Goal: Check status: Check status

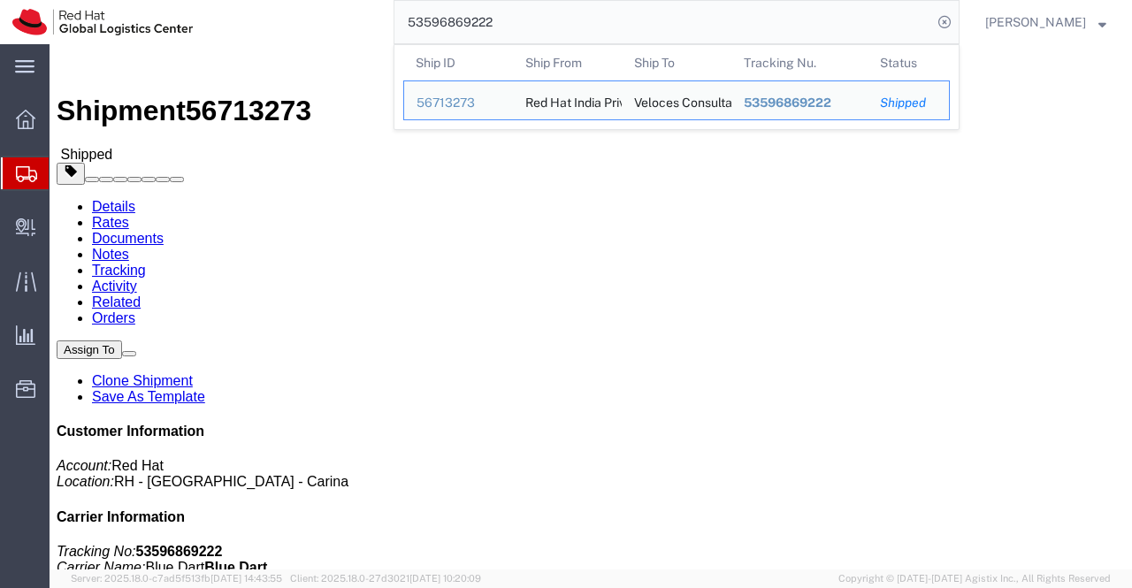
drag, startPoint x: 501, startPoint y: 25, endPoint x: 380, endPoint y: 28, distance: 120.4
click at [380, 28] on div "53596869222 Ship ID Ship From Ship To Tracking Nu. Status Ship ID 56713273 Ship…" at bounding box center [582, 22] width 755 height 44
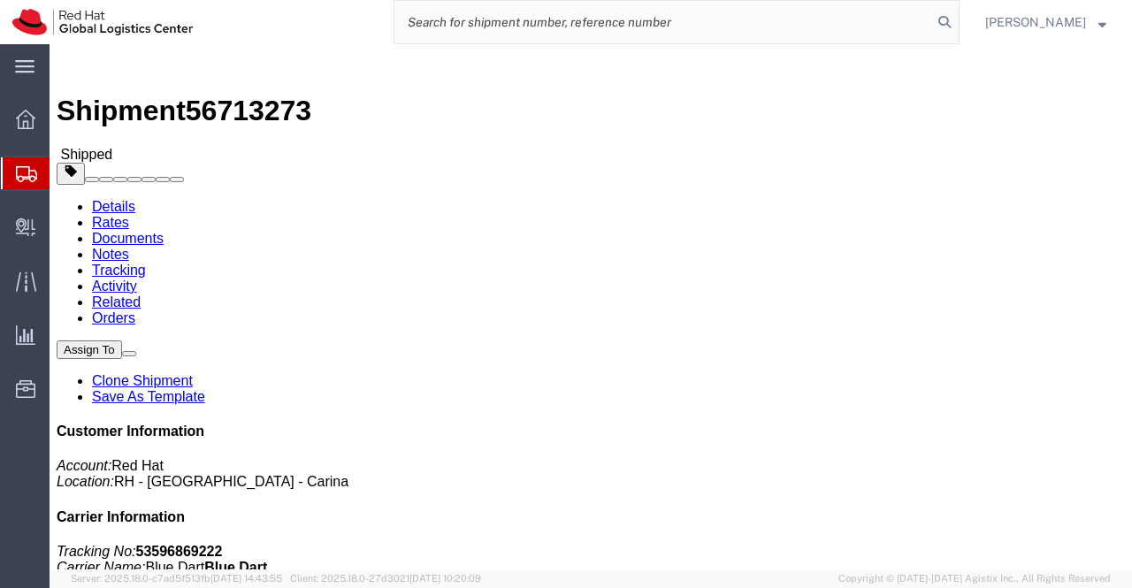
paste input "Logistics supplies inventory control"
type input "L"
paste input "53596873013"
type input "53596873013"
drag, startPoint x: 526, startPoint y: 20, endPoint x: 322, endPoint y: 19, distance: 203.5
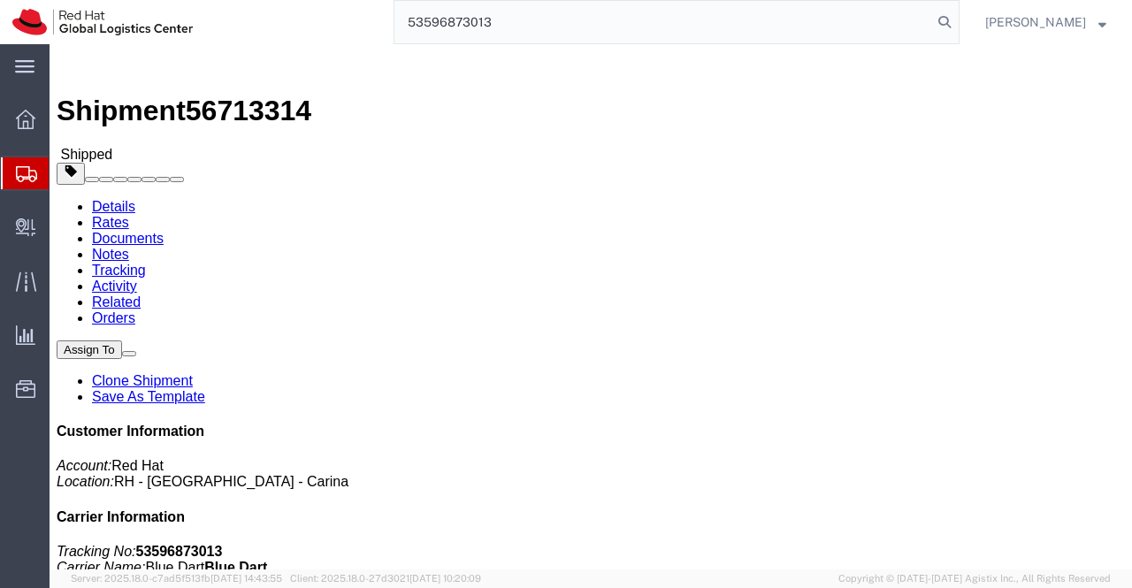
click at [322, 19] on div "53596873013" at bounding box center [582, 22] width 755 height 44
paste input "53596883701"
type input "53596883701"
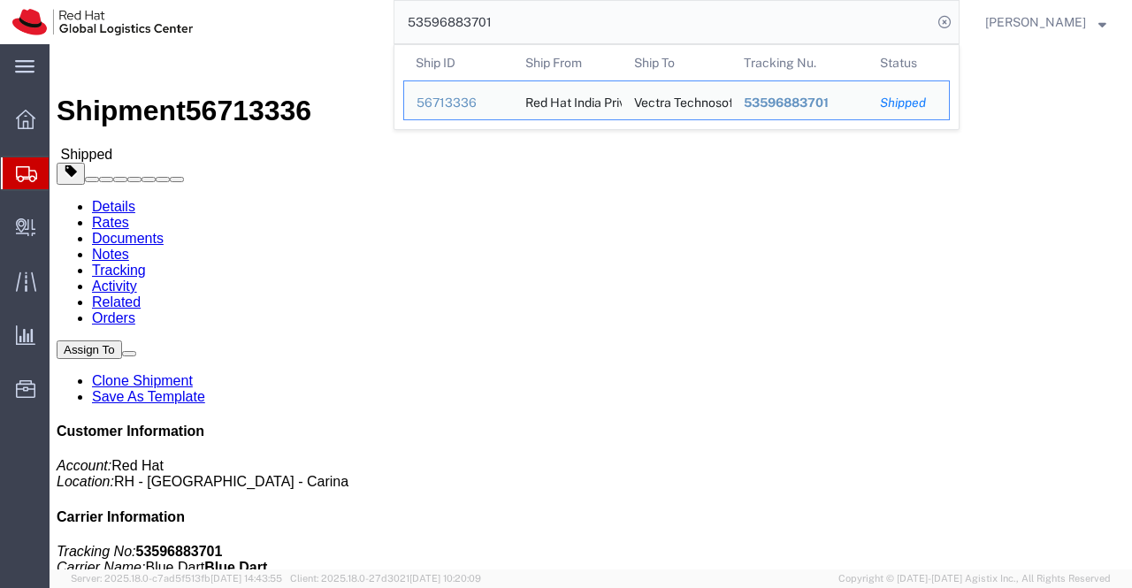
drag, startPoint x: 536, startPoint y: 20, endPoint x: 337, endPoint y: 17, distance: 199.1
click at [337, 17] on div "53596883701 Ship ID Ship From Ship To Tracking Nu. Status Ship ID 56713336 Ship…" at bounding box center [582, 22] width 755 height 44
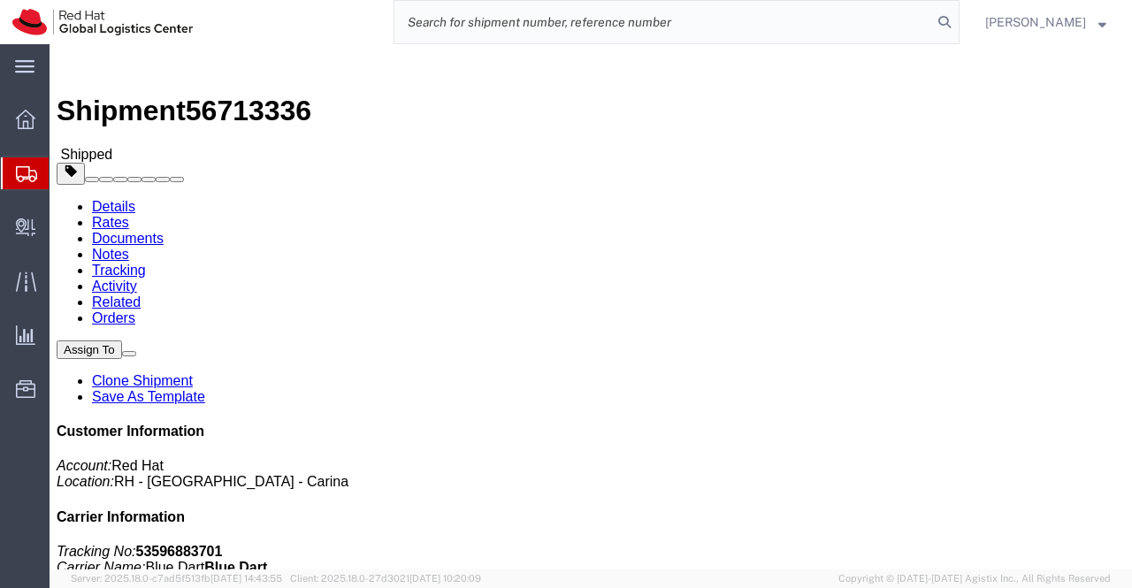
paste input "53596887540"
type input "53596887540"
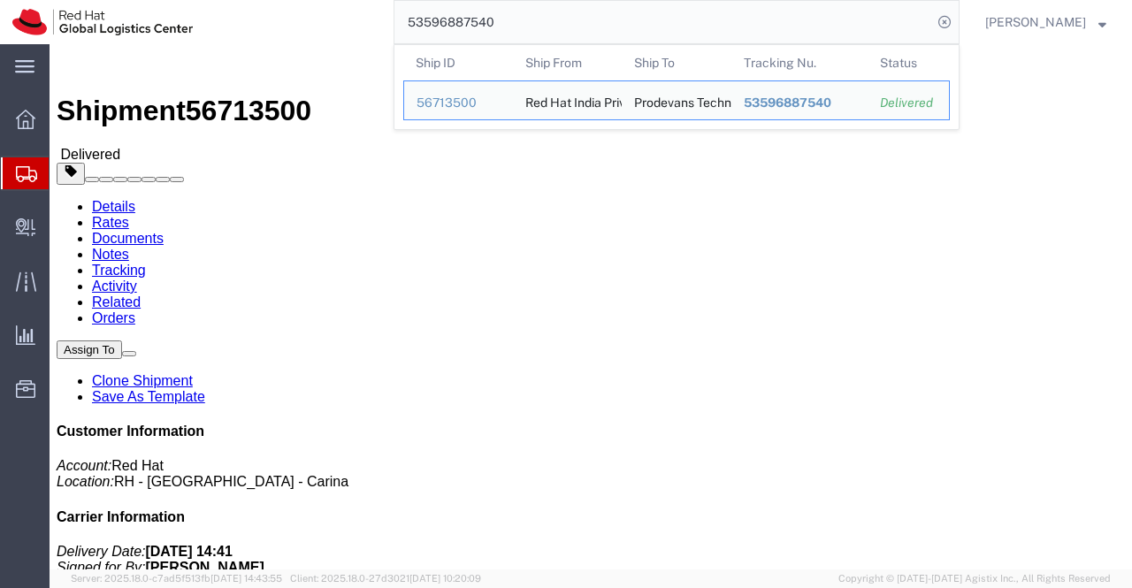
drag, startPoint x: 521, startPoint y: 21, endPoint x: 380, endPoint y: 18, distance: 140.7
click at [380, 18] on div "53596887540 Ship ID Ship From Ship To Tracking Nu. Status Ship ID 56713500 Ship…" at bounding box center [582, 22] width 755 height 44
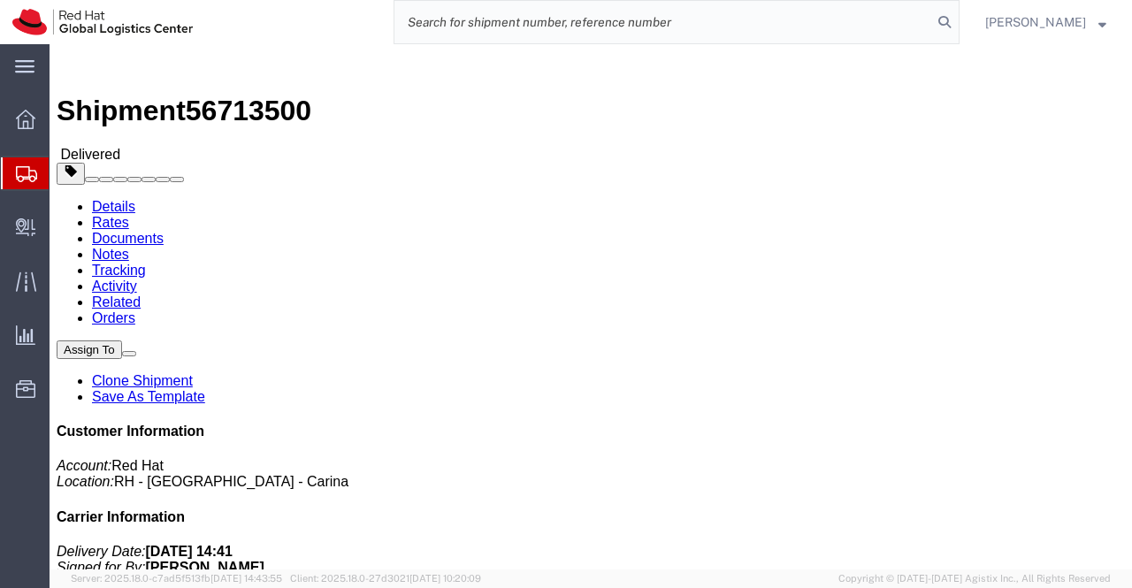
paste input "53596889393"
type input "53596889393"
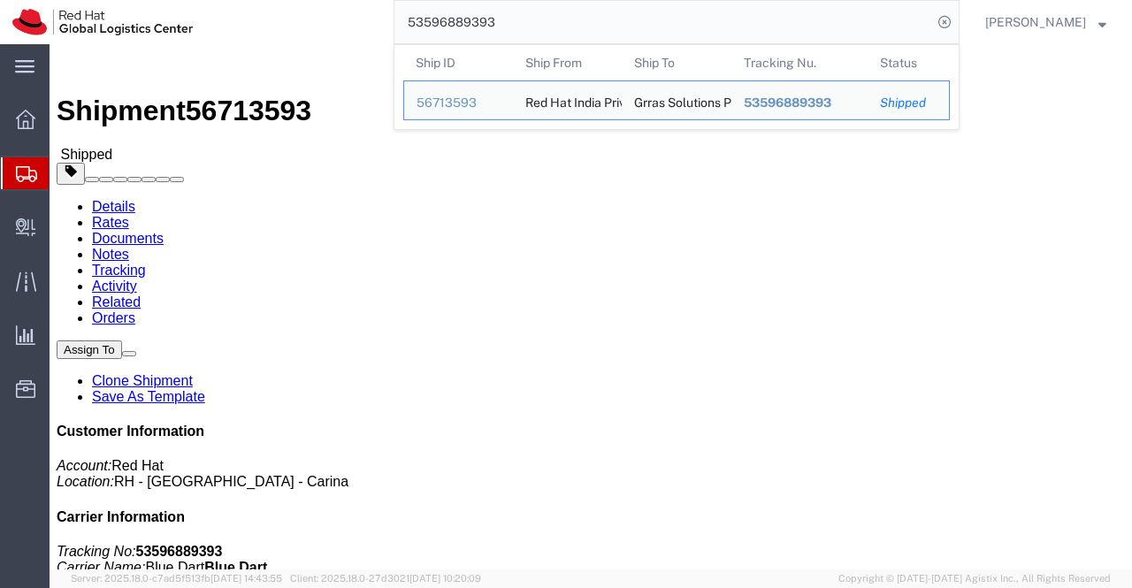
click div "Leg 1 - Small Parcel"
